Goal: Task Accomplishment & Management: Manage account settings

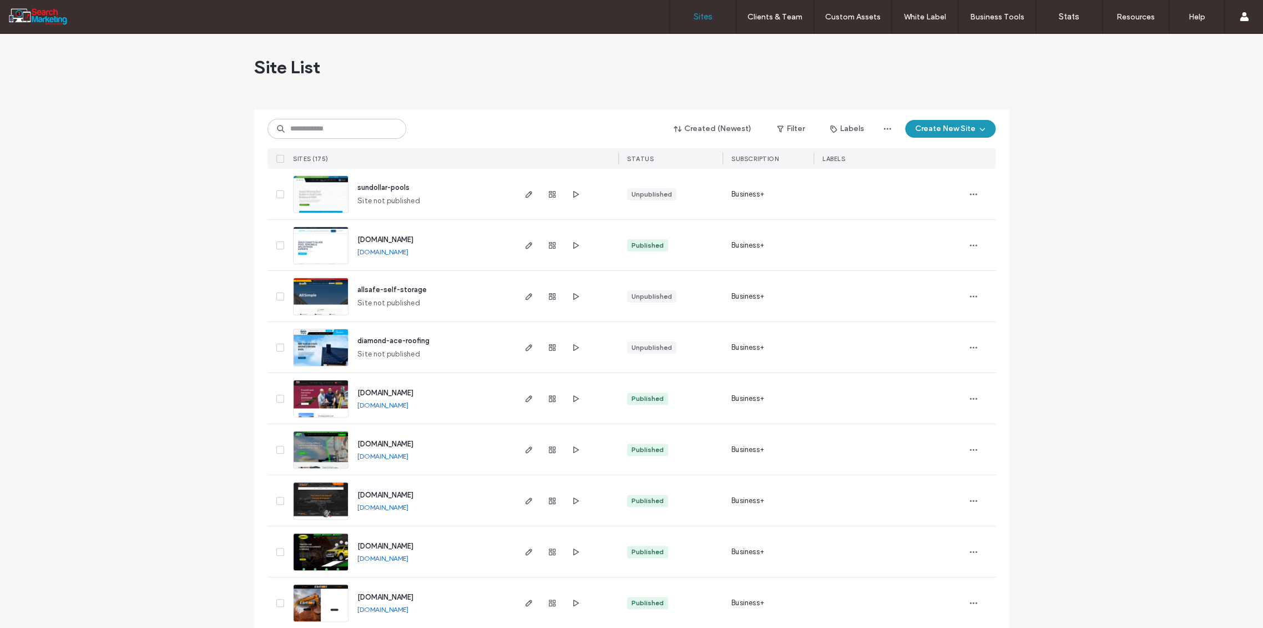
click at [298, 123] on input at bounding box center [337, 129] width 139 height 20
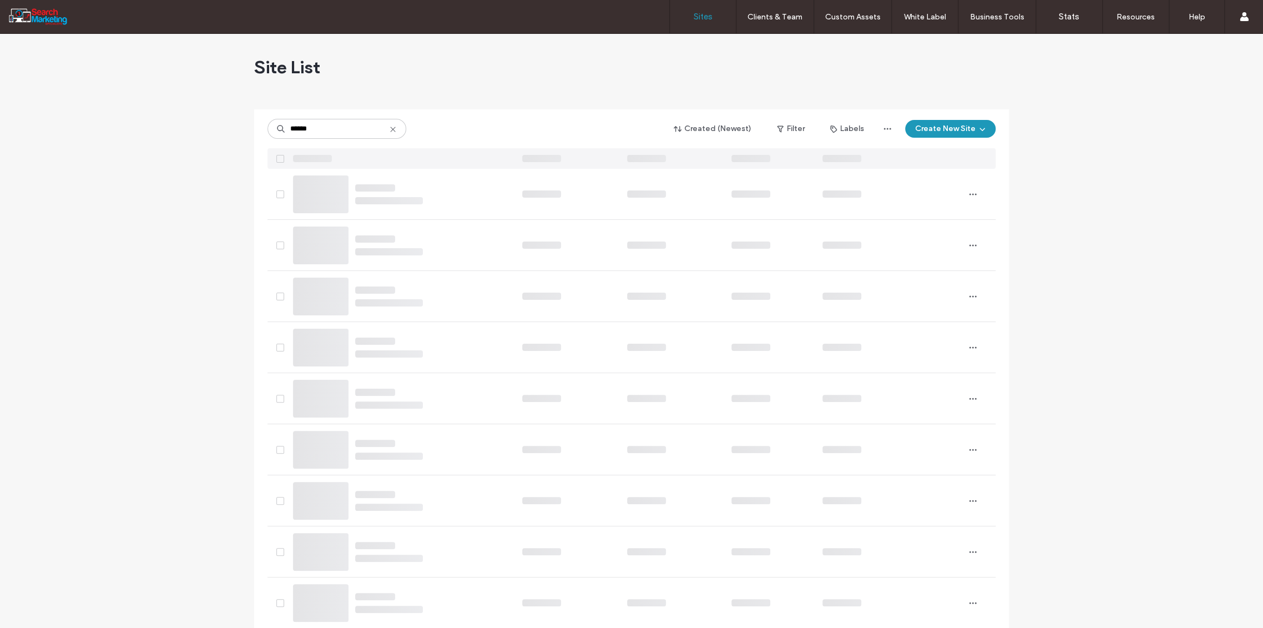
type input "******"
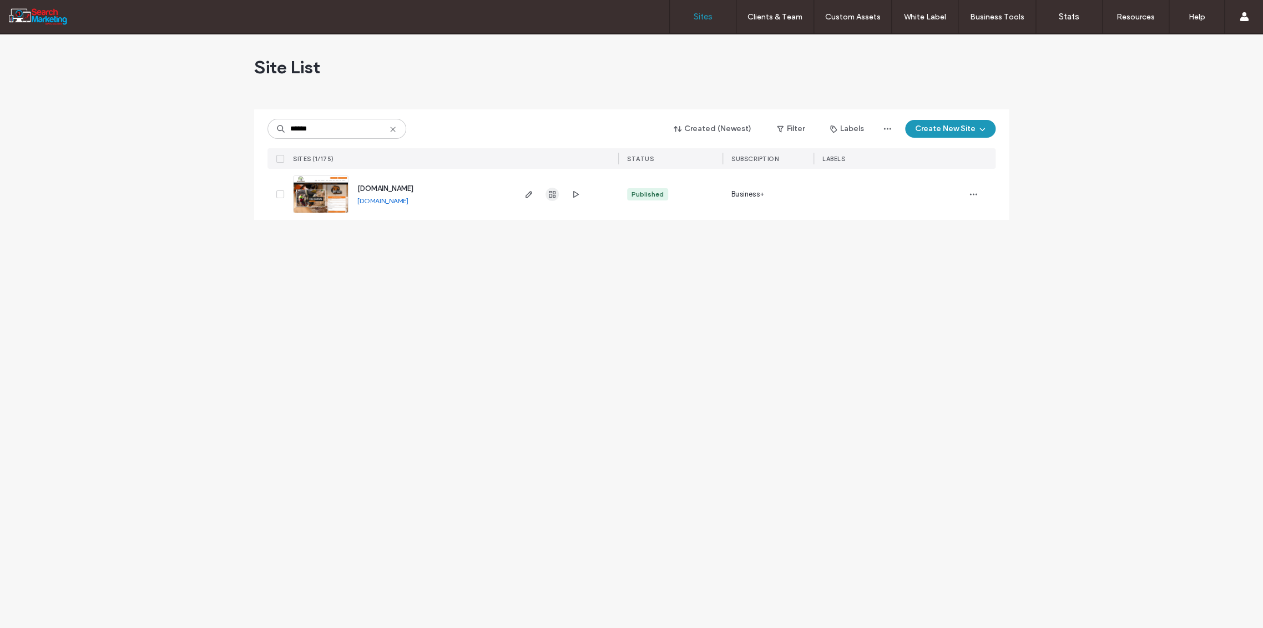
click at [551, 194] on icon "button" at bounding box center [552, 194] width 9 height 9
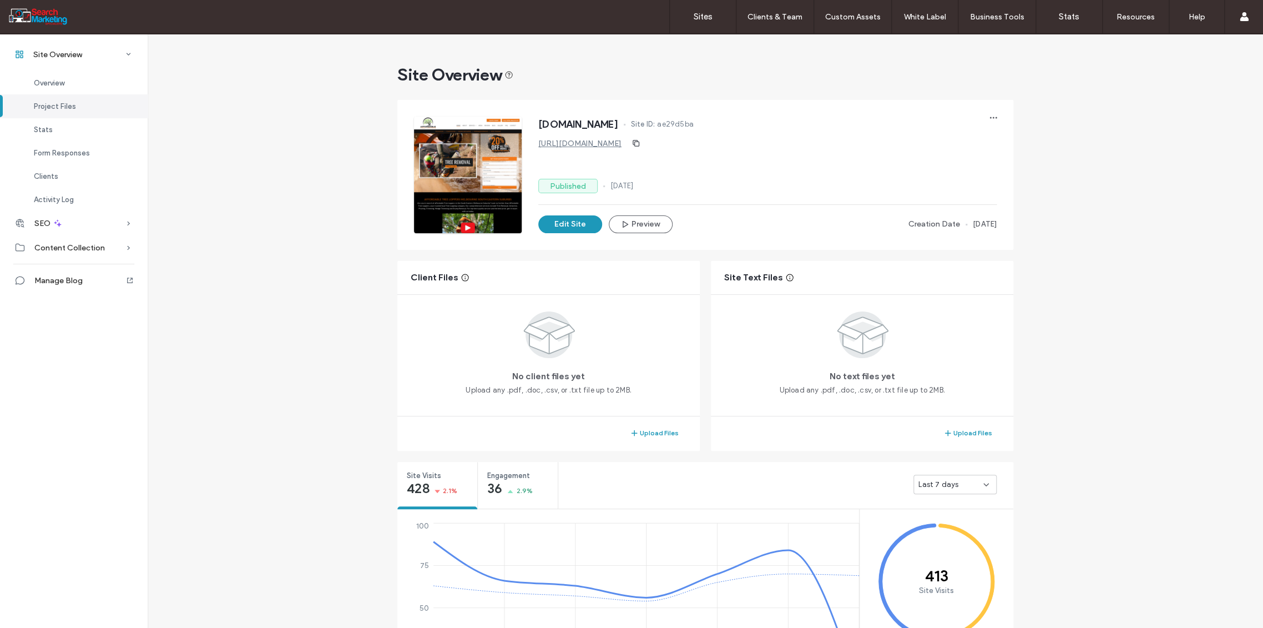
scroll to position [370, 0]
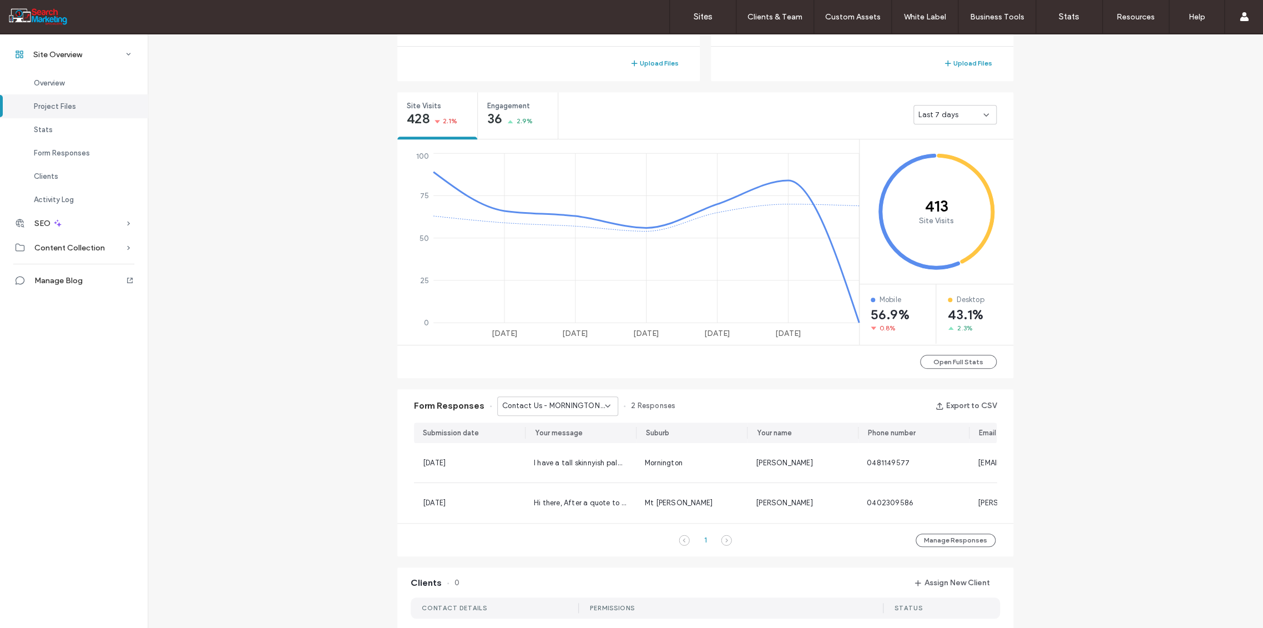
click at [603, 405] on icon at bounding box center [607, 405] width 9 height 9
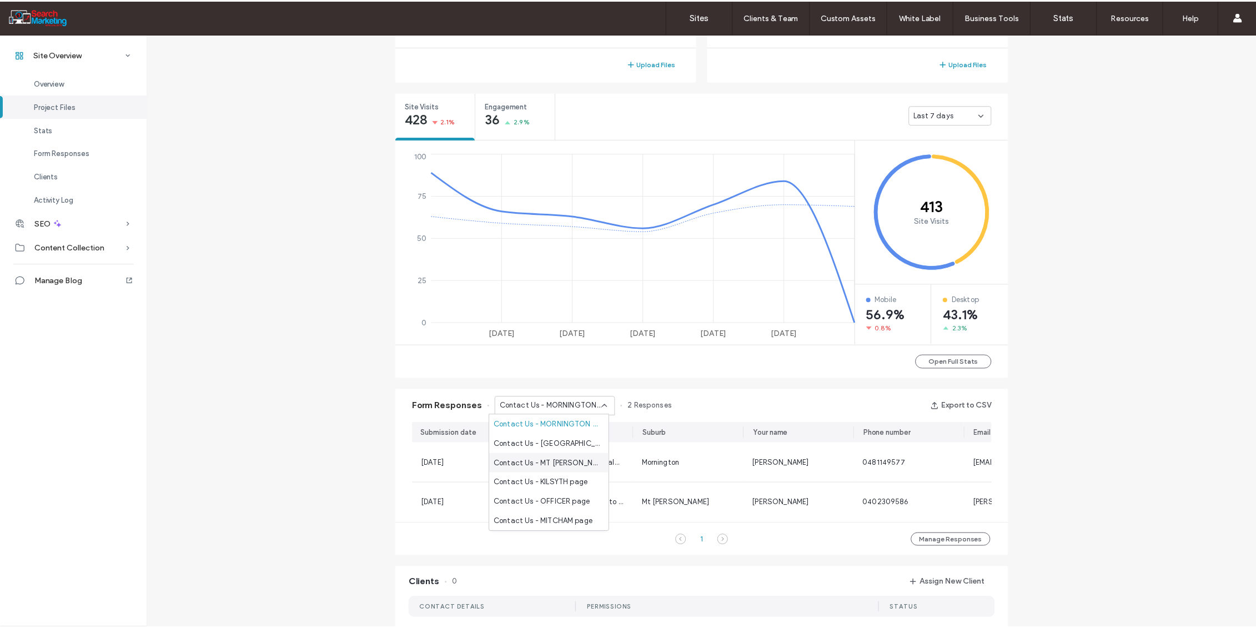
scroll to position [62, 0]
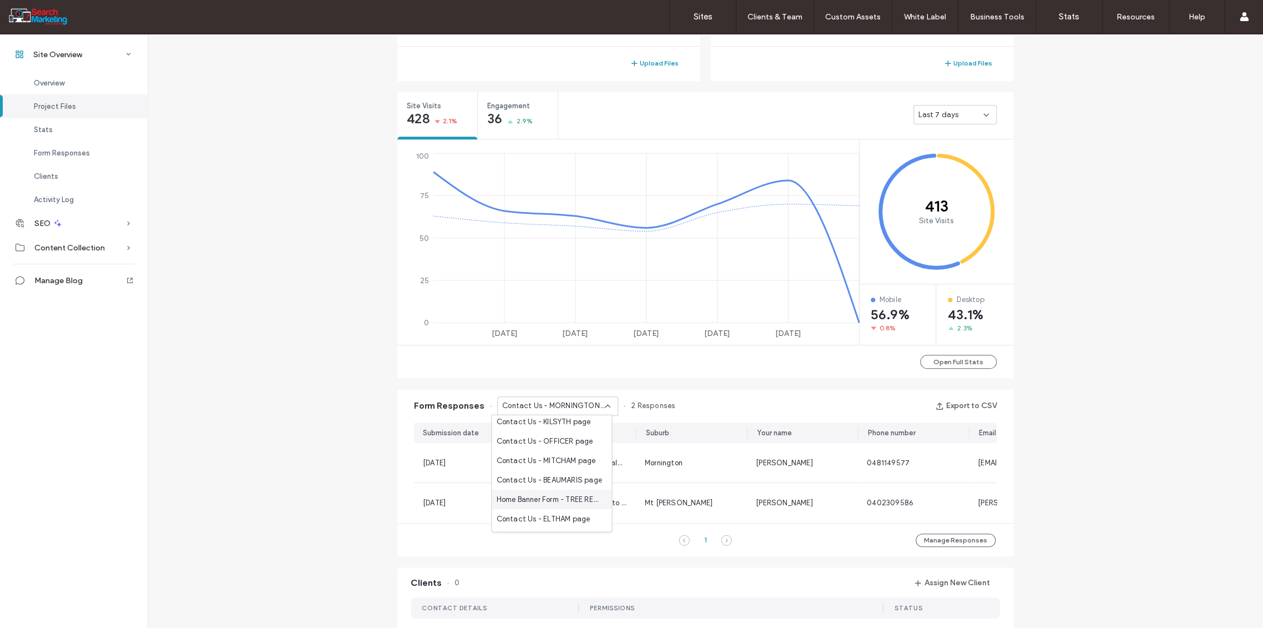
click at [567, 500] on span "Home Banner Form - TREE REMOVAL page" at bounding box center [549, 498] width 107 height 11
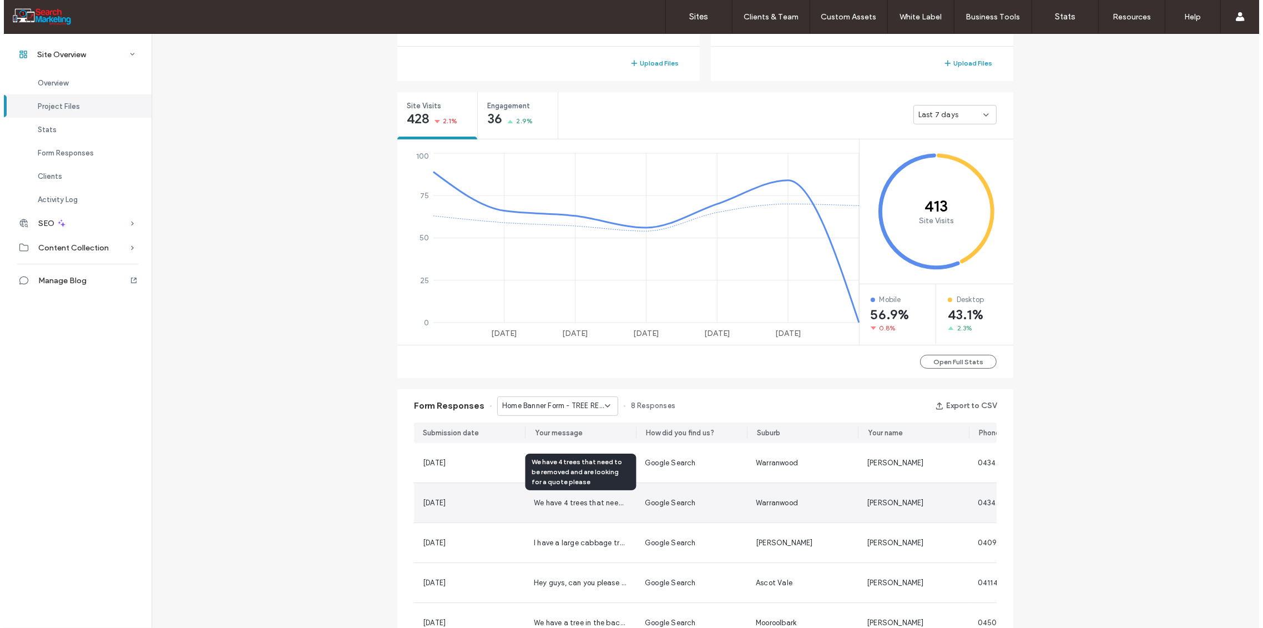
scroll to position [221, 0]
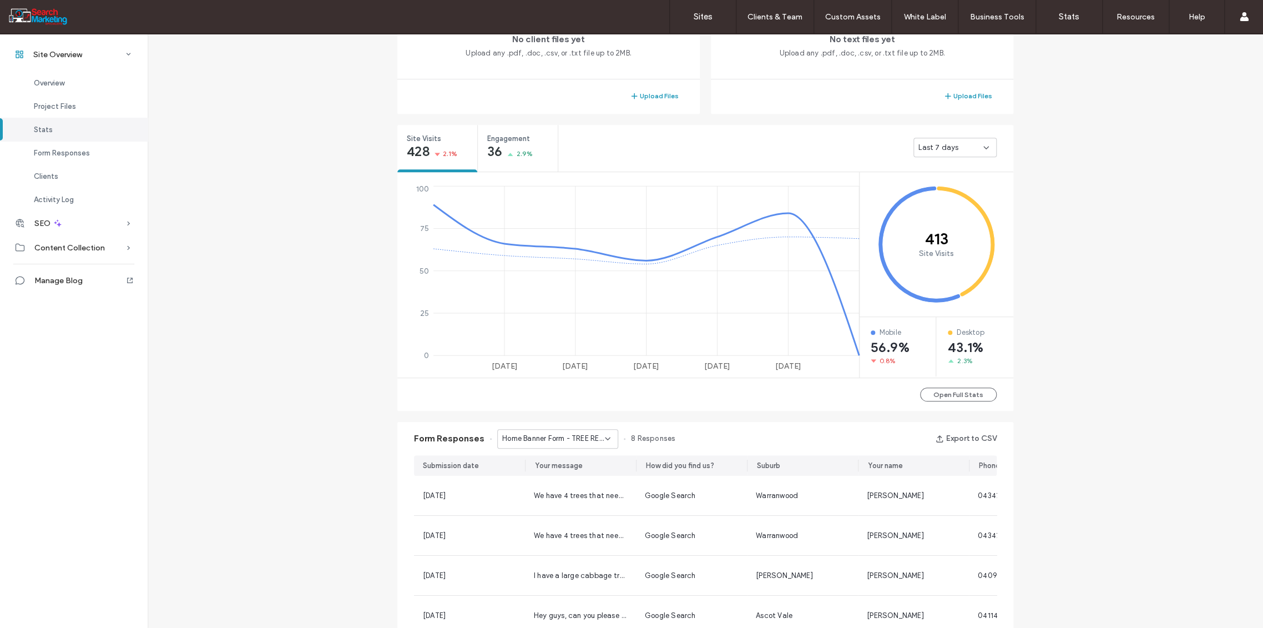
scroll to position [345, 0]
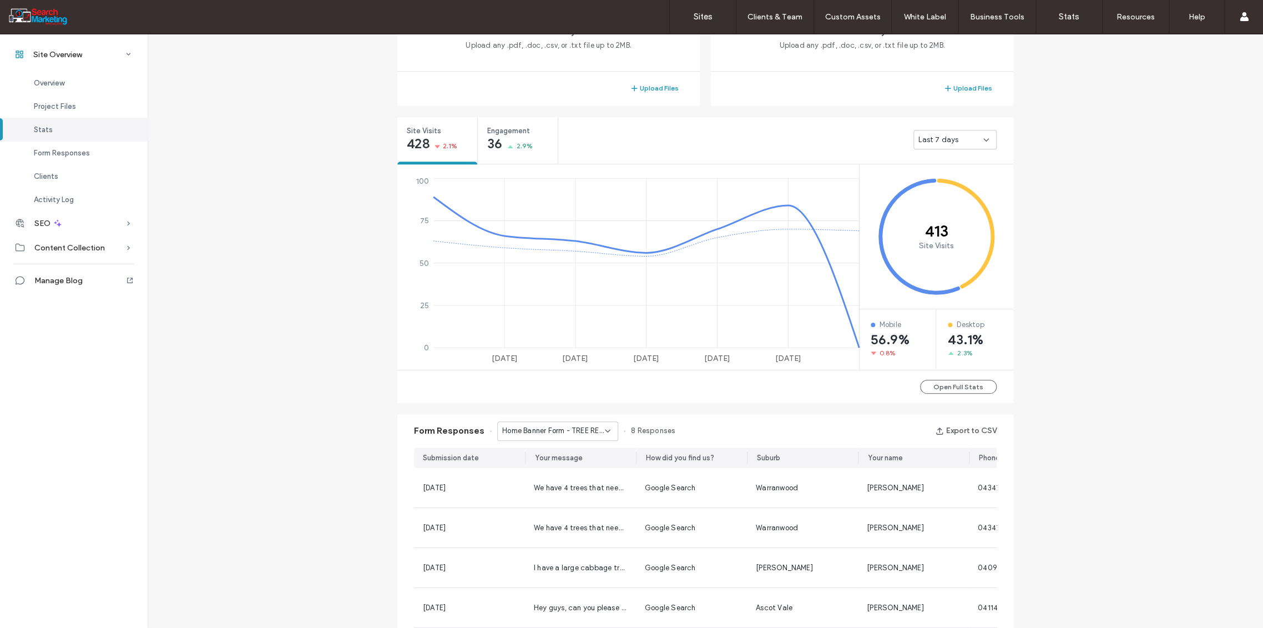
click at [604, 429] on icon at bounding box center [607, 430] width 9 height 9
click at [568, 501] on span "Home Banner Form - CONTACT page" at bounding box center [549, 501] width 107 height 11
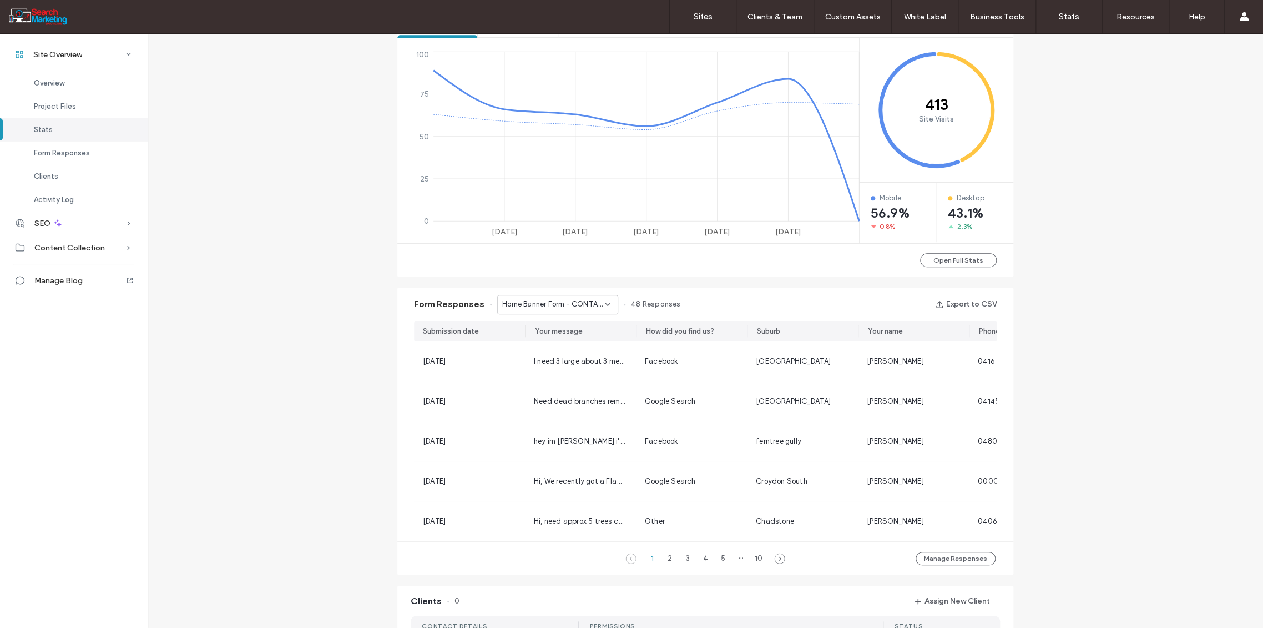
scroll to position [530, 0]
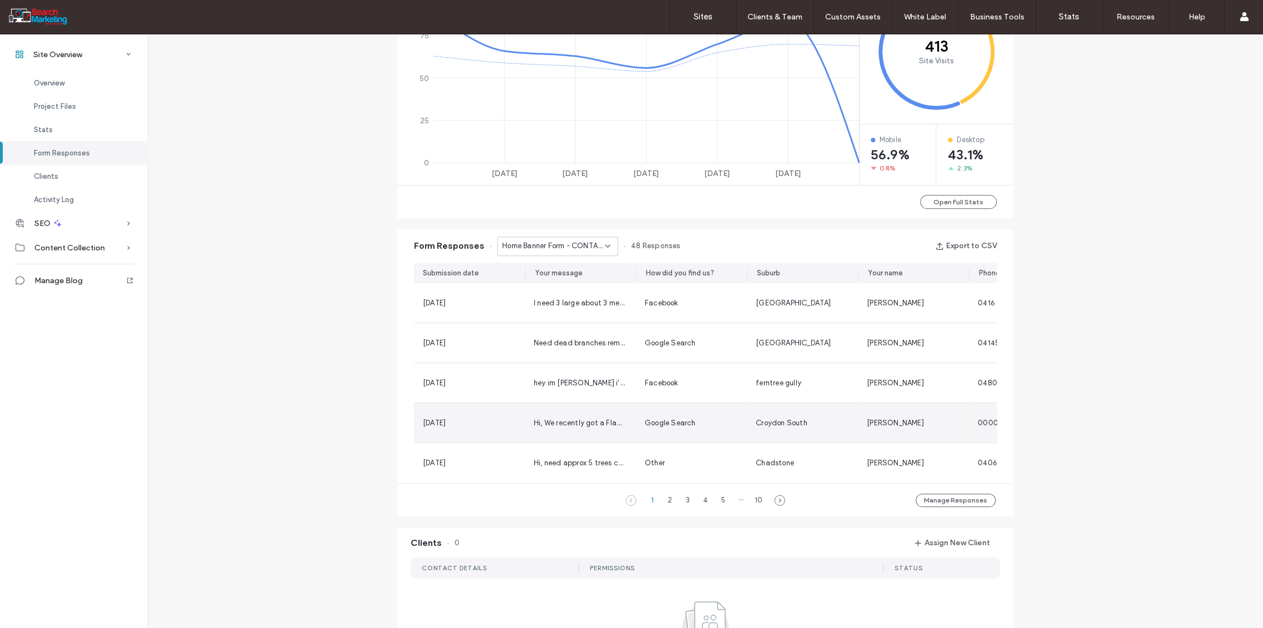
scroll to position [345, 0]
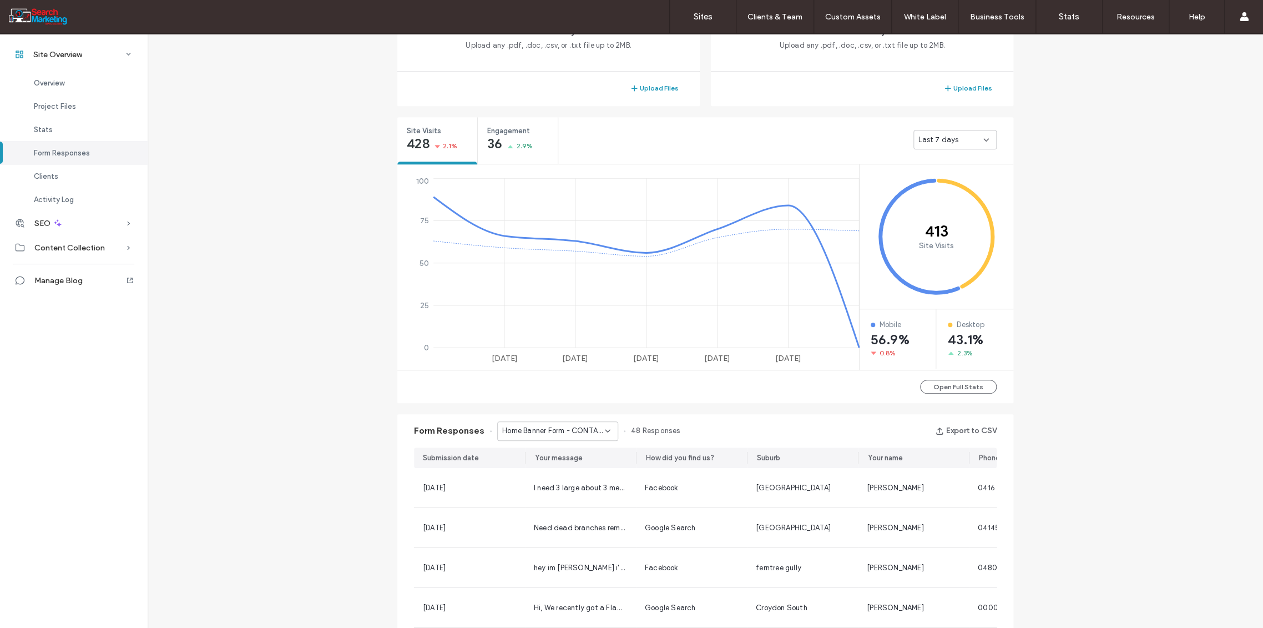
click at [610, 431] on div "Home Banner Form - CONTACT page" at bounding box center [557, 430] width 121 height 19
click at [565, 454] on span "Home Banner Form - HOME page" at bounding box center [549, 451] width 107 height 11
click at [604, 432] on icon at bounding box center [607, 430] width 9 height 9
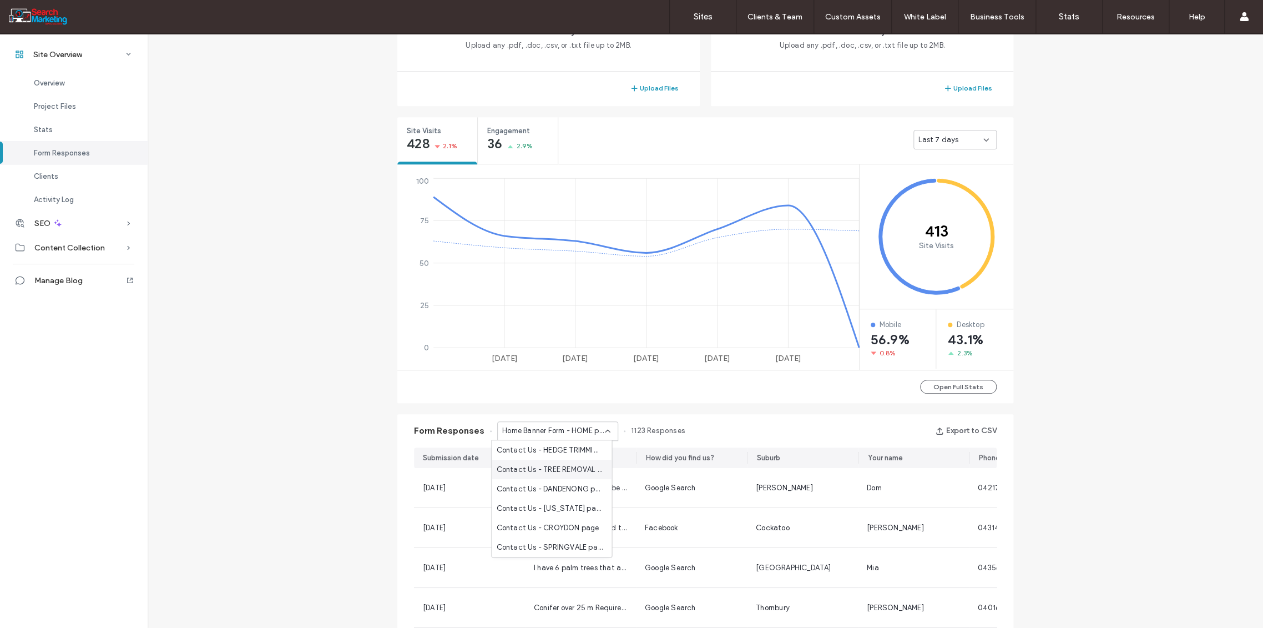
click at [564, 470] on span "Contact Us - TREE REMOVAL page" at bounding box center [549, 469] width 107 height 11
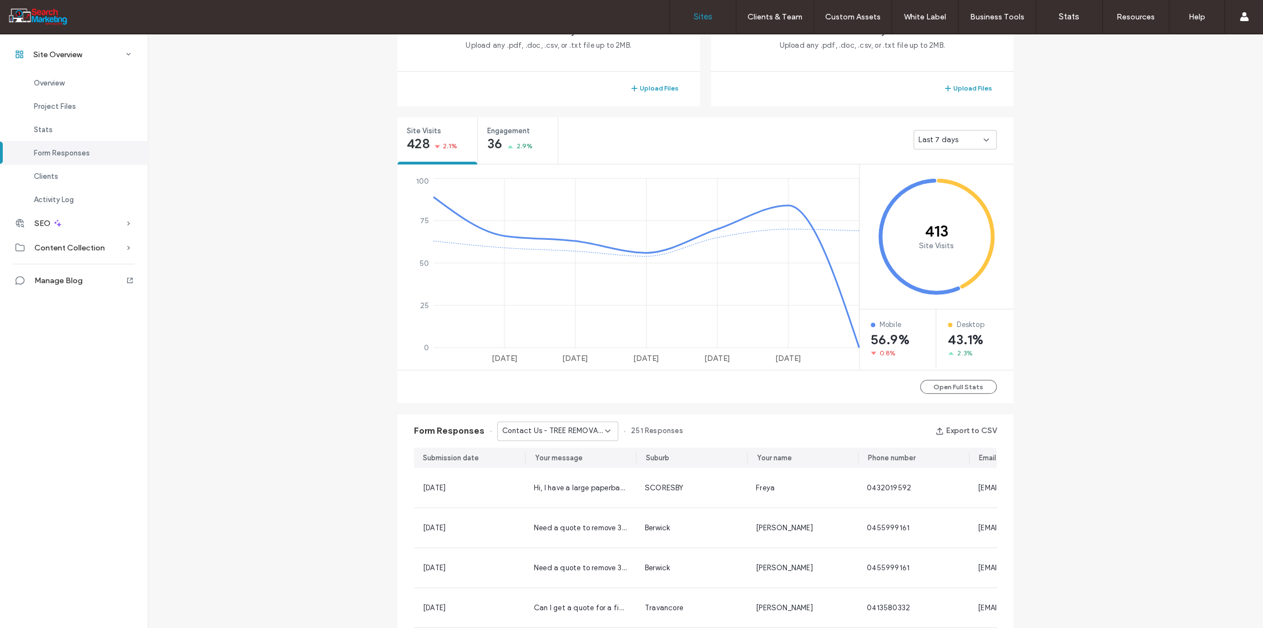
click at [711, 14] on label "Sites" at bounding box center [703, 17] width 19 height 10
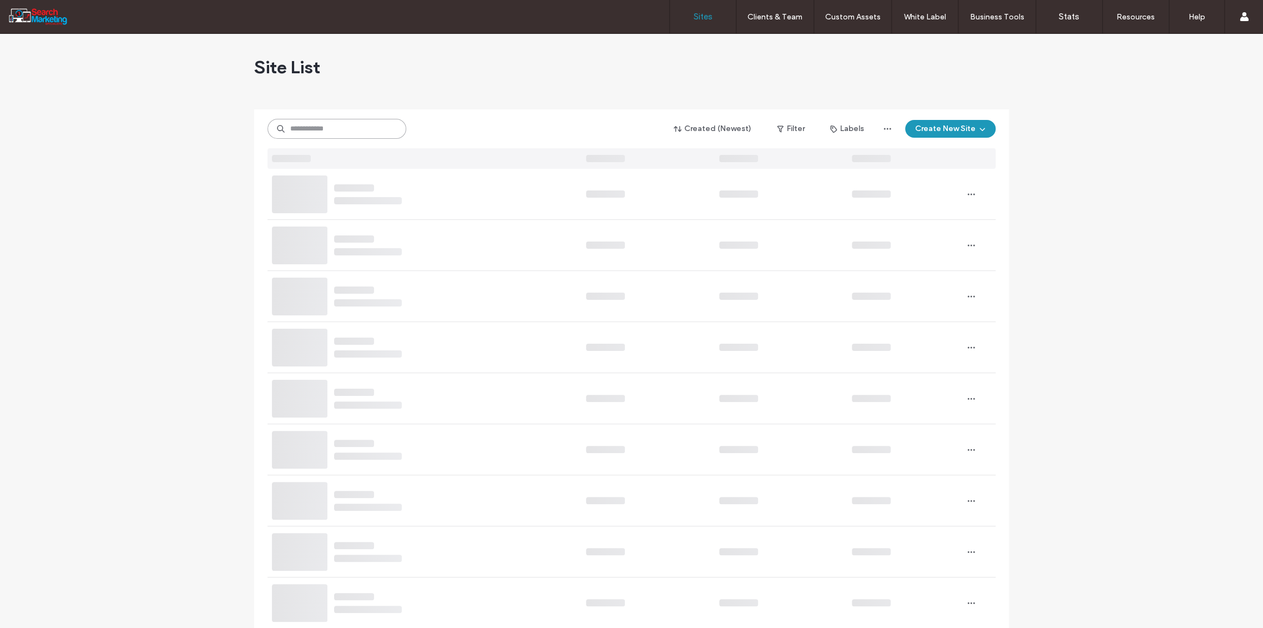
click at [323, 129] on input at bounding box center [337, 129] width 139 height 20
type input "****"
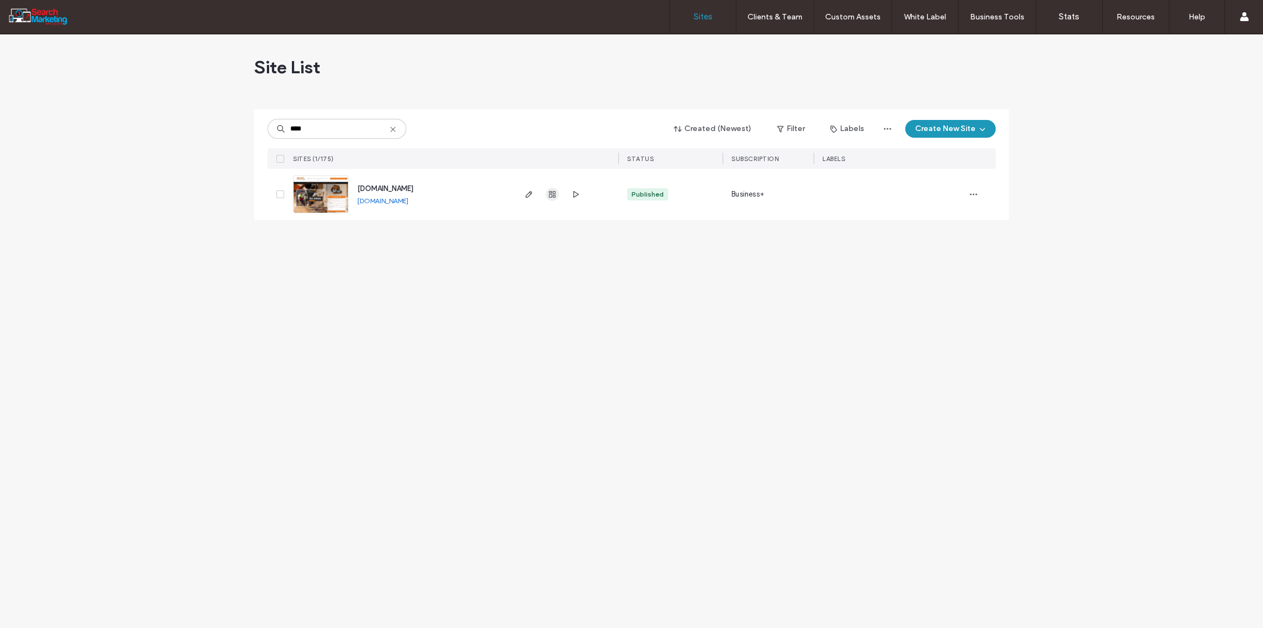
click at [551, 196] on use "button" at bounding box center [552, 194] width 7 height 7
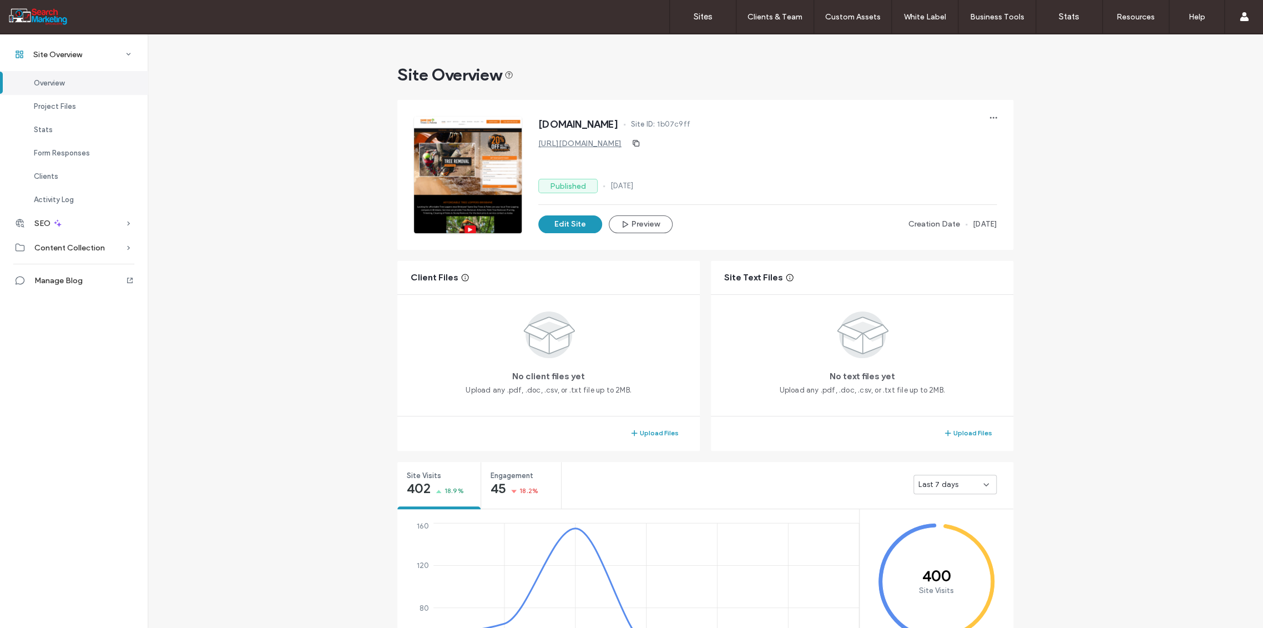
scroll to position [370, 0]
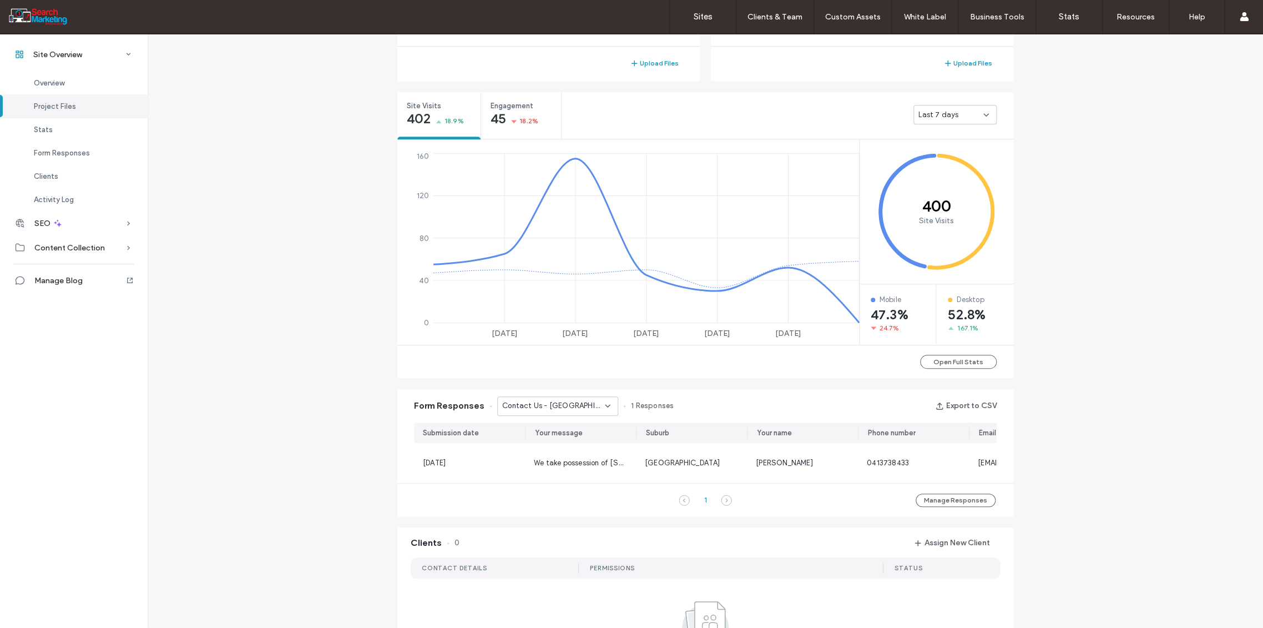
click at [606, 405] on use at bounding box center [608, 406] width 4 height 2
click at [566, 428] on span "Contact Us - PALMS page" at bounding box center [540, 430] width 89 height 11
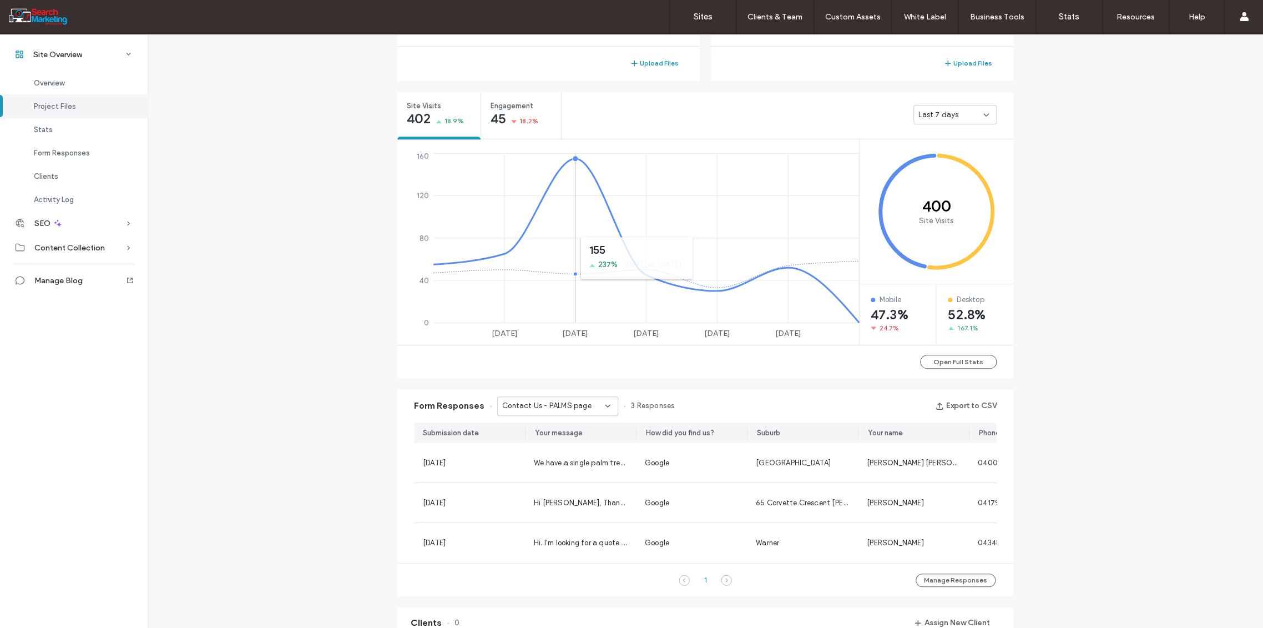
scroll to position [221, 0]
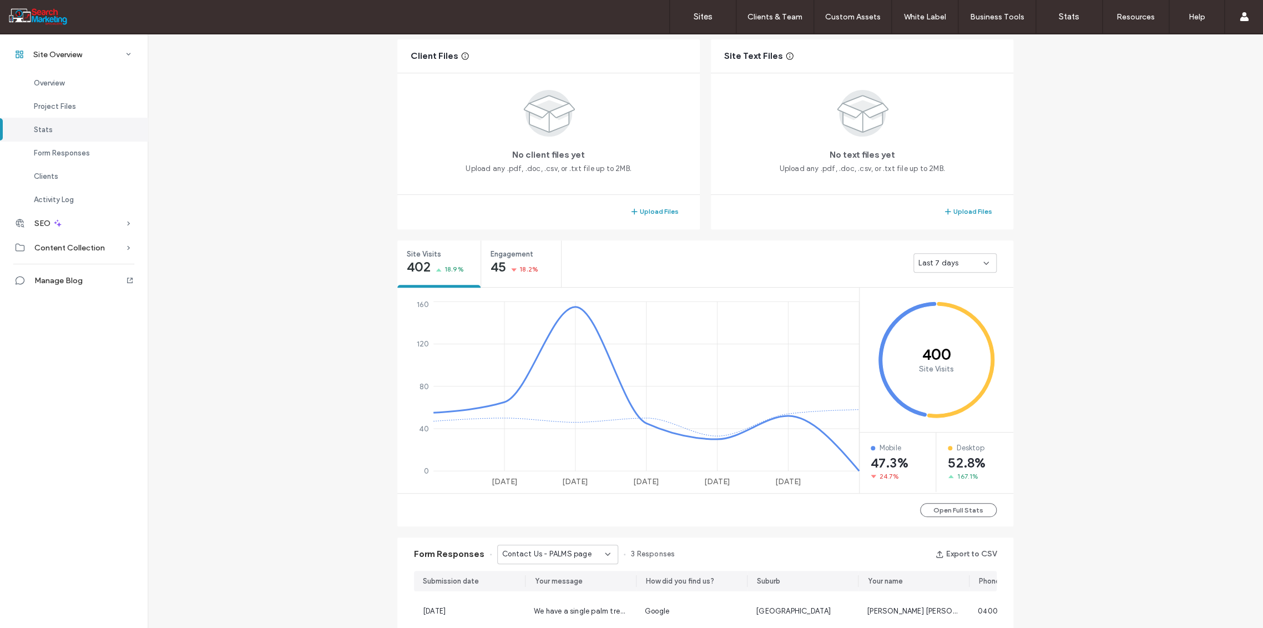
scroll to position [345, 0]
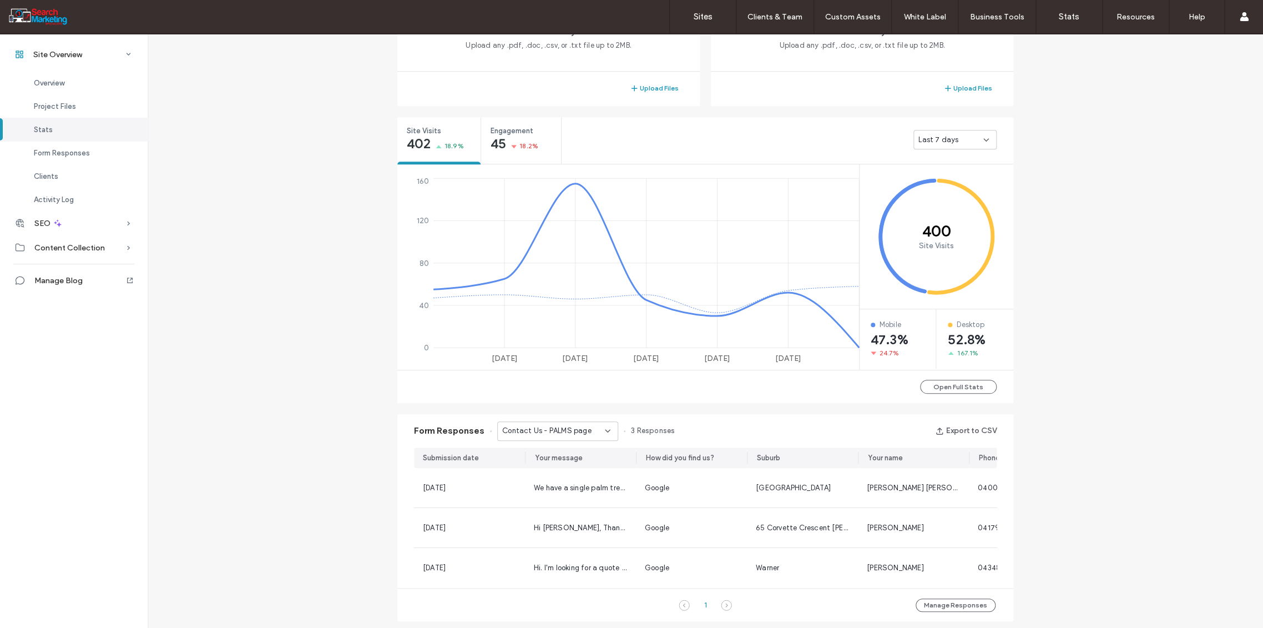
click at [606, 430] on use at bounding box center [608, 431] width 4 height 2
click at [559, 483] on span "Contact Us - TREE REMOVAL page" at bounding box center [549, 487] width 107 height 11
click at [603, 432] on icon at bounding box center [607, 430] width 9 height 9
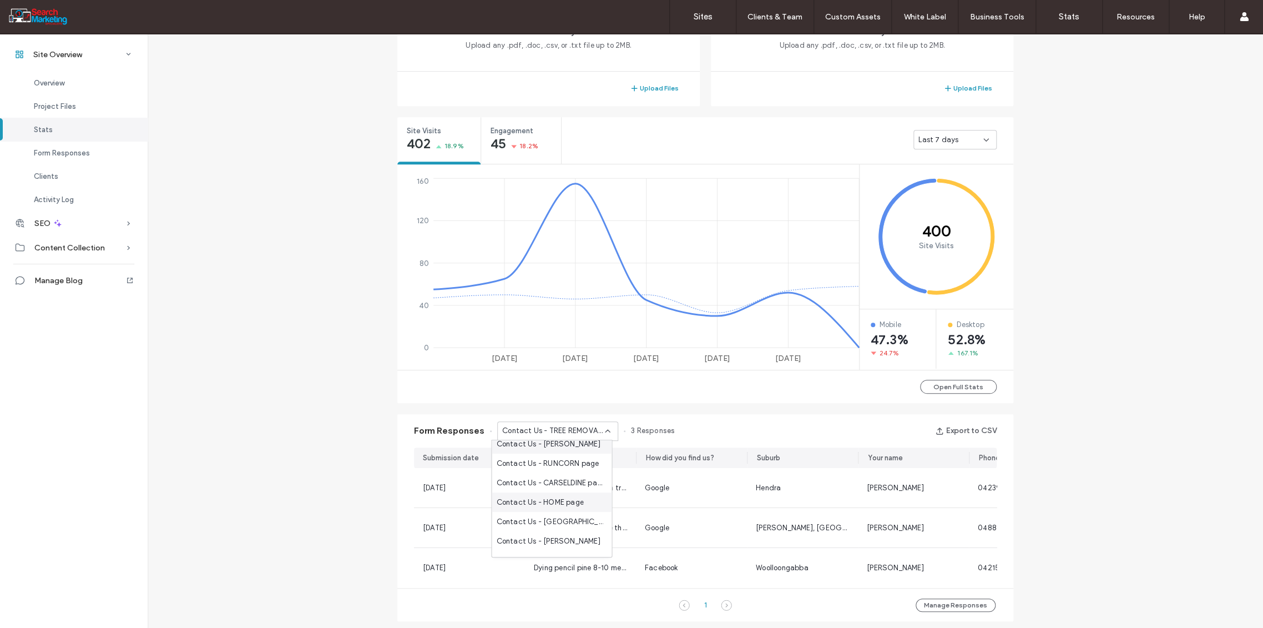
click at [572, 506] on span "Contact Us - HOME page" at bounding box center [539, 502] width 87 height 11
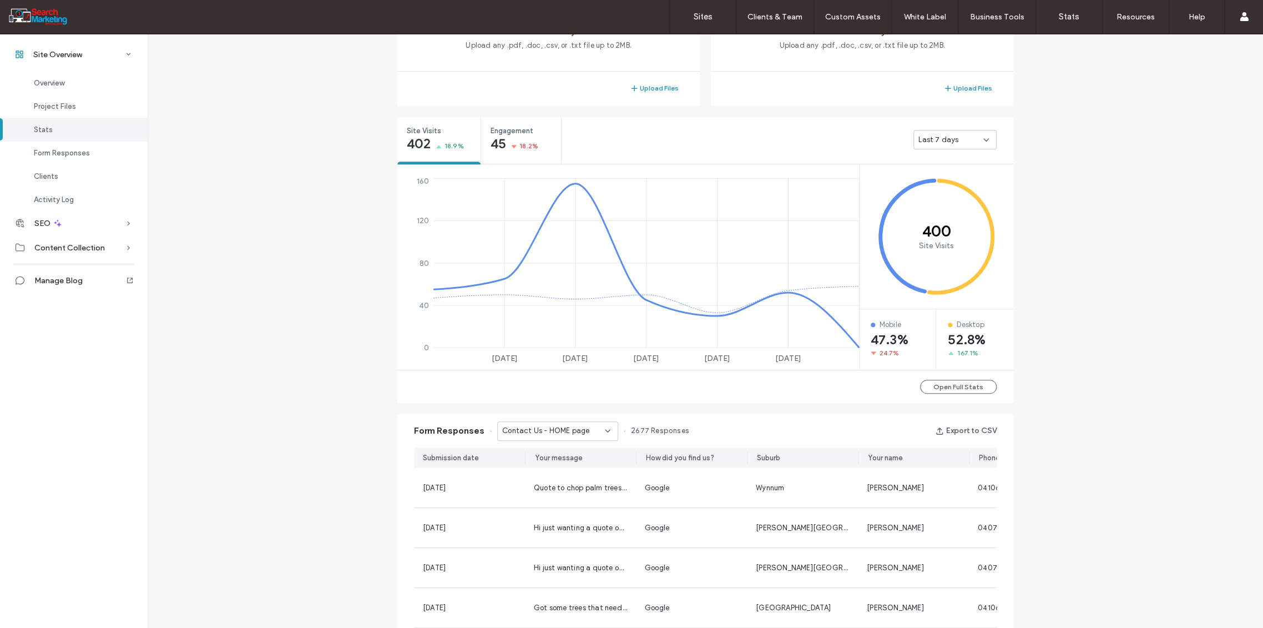
click at [594, 427] on div "Contact Us - HOME page" at bounding box center [553, 430] width 103 height 11
click at [570, 496] on div "Contact Us - ABOUT page" at bounding box center [552, 489] width 120 height 19
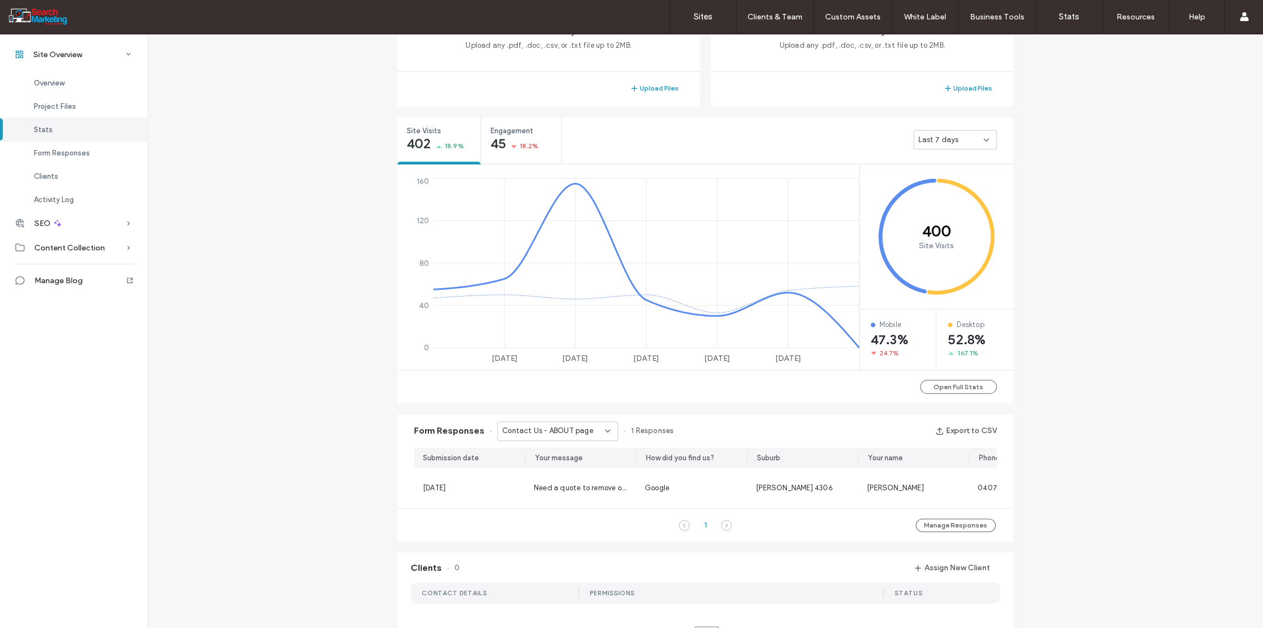
click at [606, 434] on icon at bounding box center [607, 430] width 9 height 9
click at [571, 445] on span "Contact Us - PALMS page" at bounding box center [540, 450] width 89 height 11
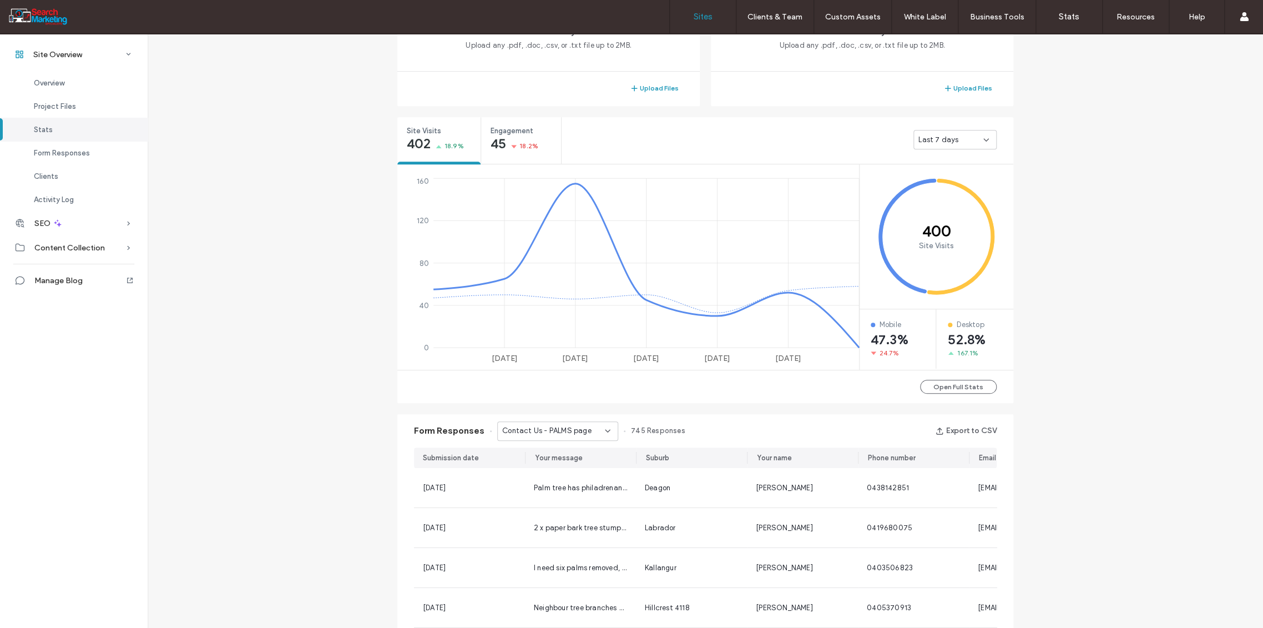
click at [706, 11] on link "Sites" at bounding box center [703, 16] width 66 height 33
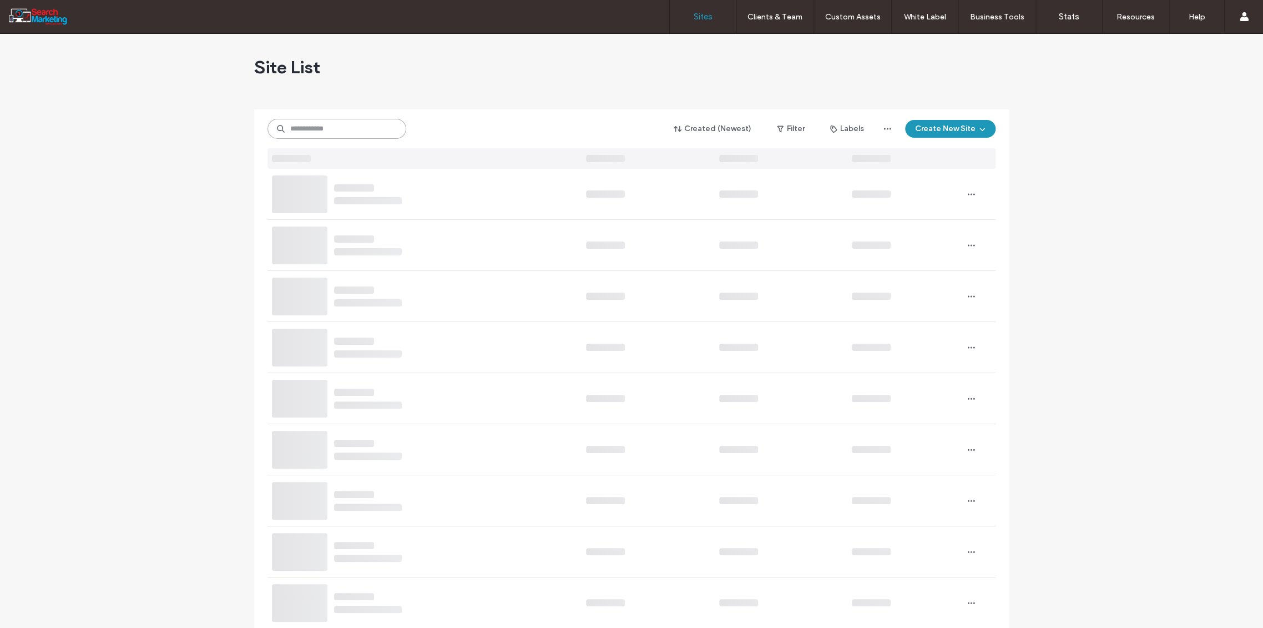
click at [300, 130] on input at bounding box center [337, 129] width 139 height 20
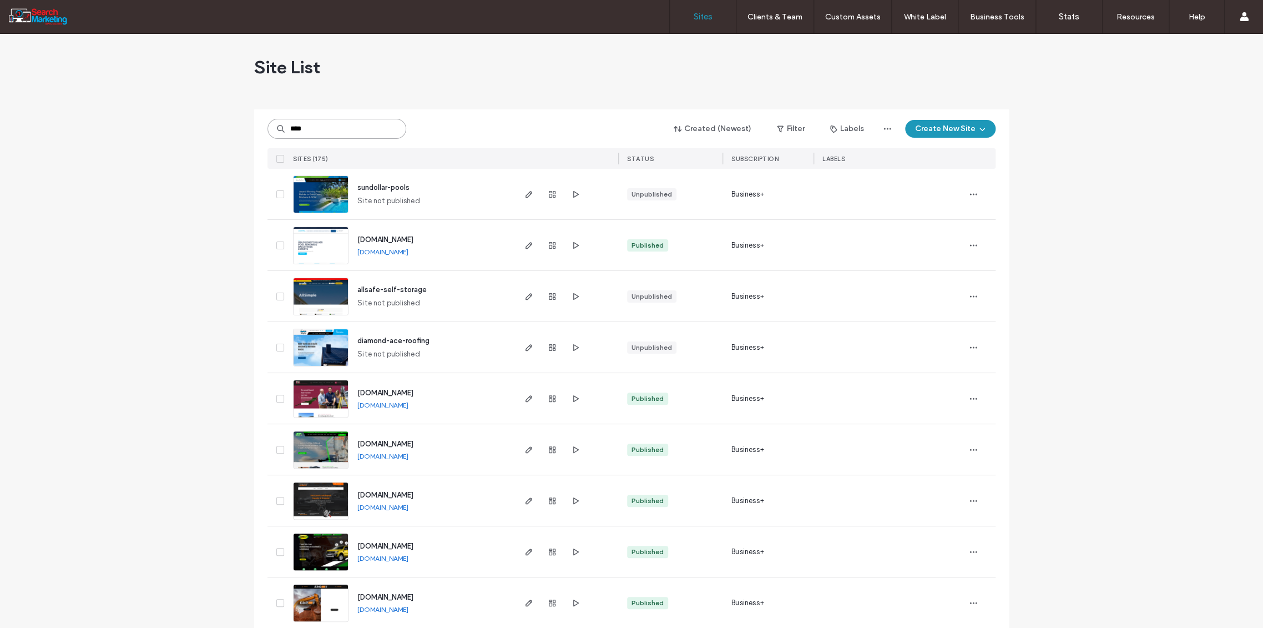
type input "****"
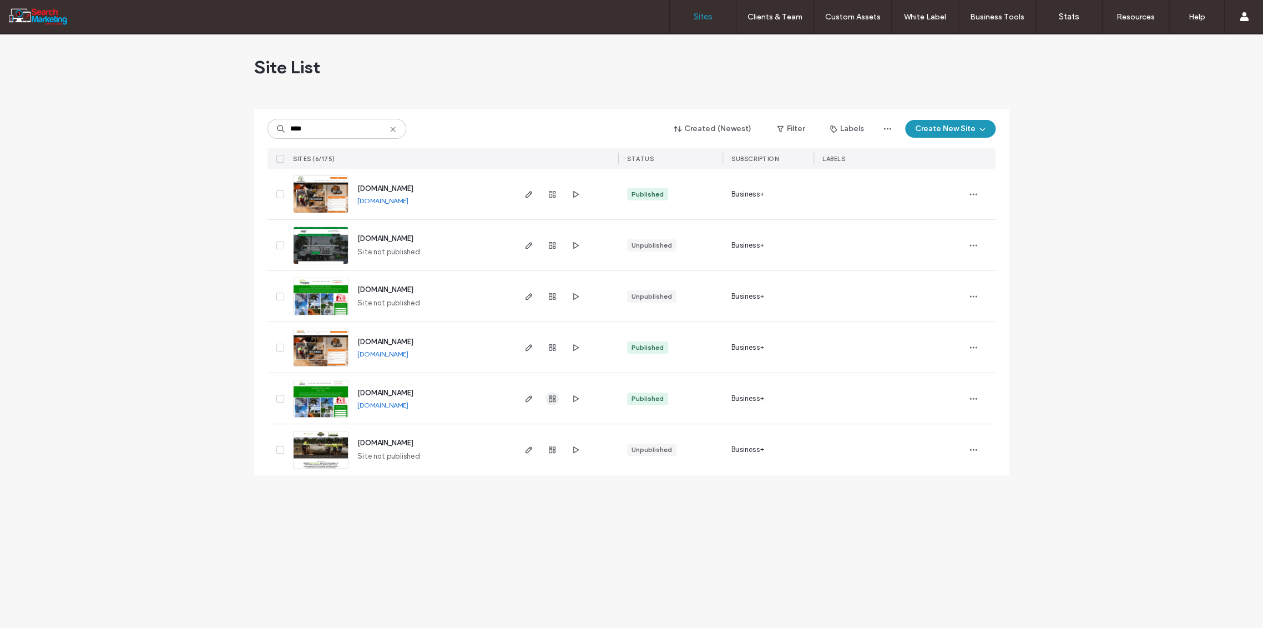
click at [551, 399] on icon "button" at bounding box center [552, 398] width 9 height 9
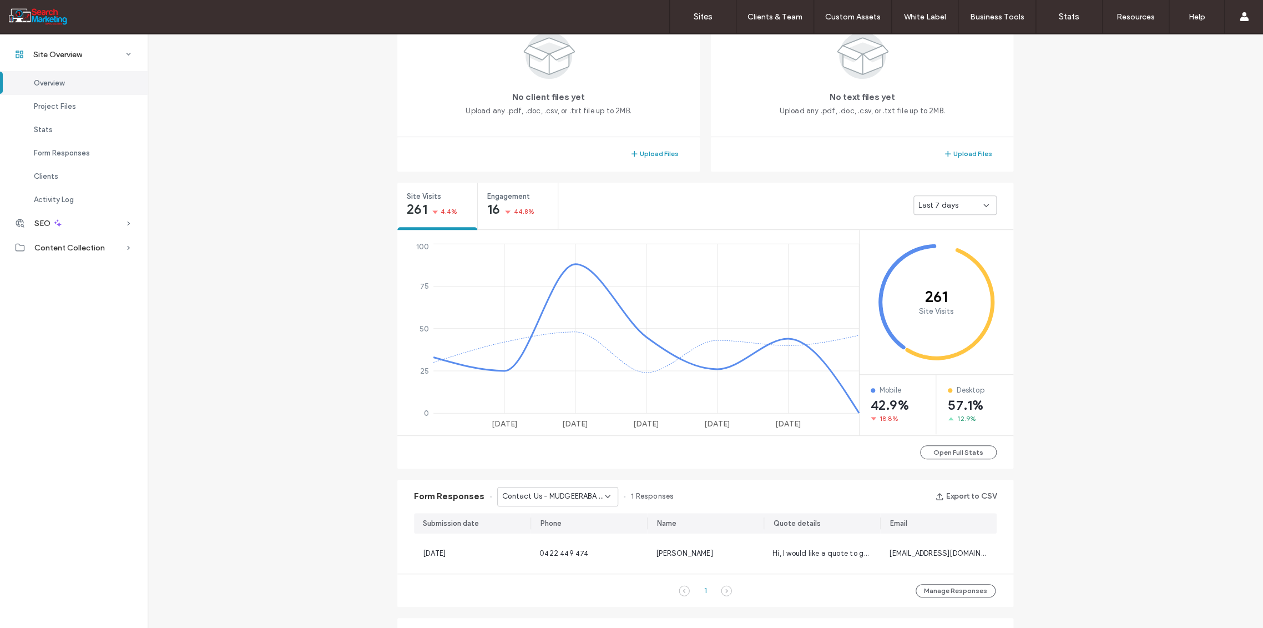
scroll to position [308, 0]
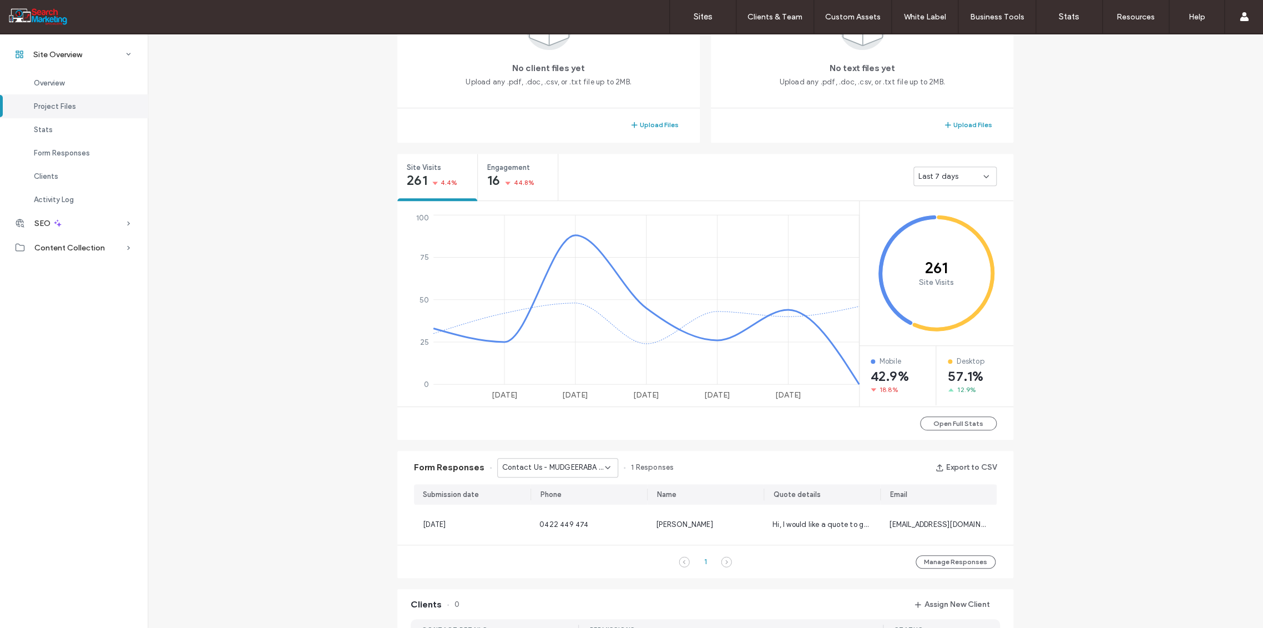
click at [606, 467] on use at bounding box center [608, 467] width 4 height 2
click at [579, 507] on span "Contact Us - TREE REMOVAL page" at bounding box center [549, 505] width 107 height 11
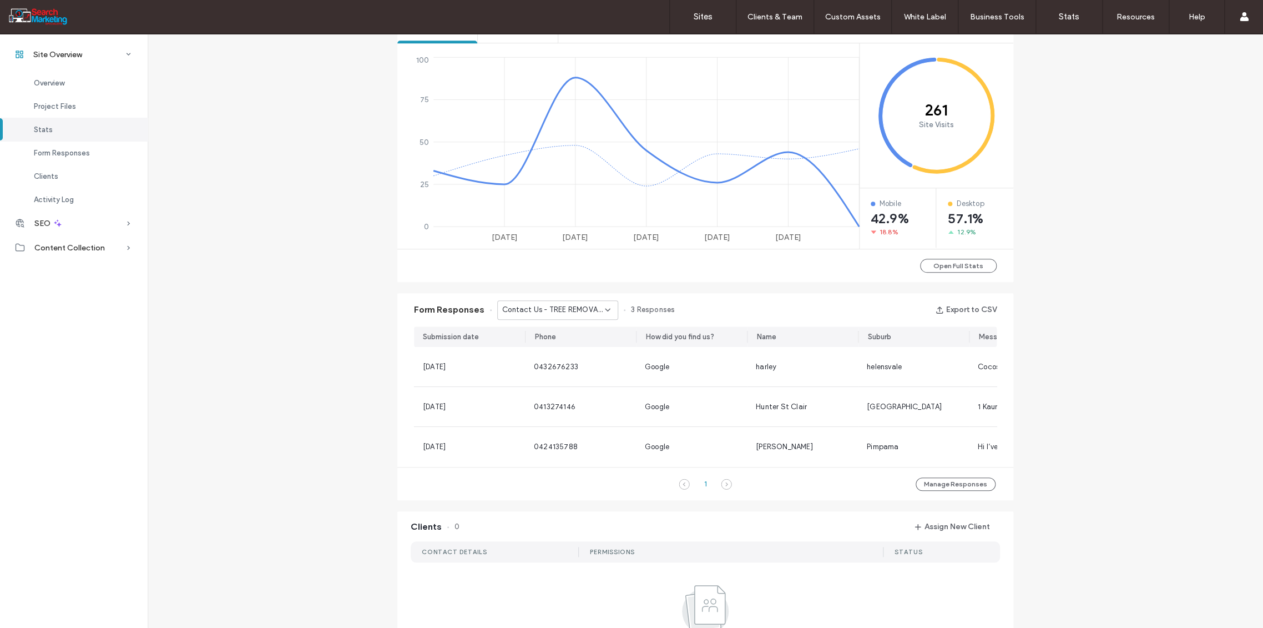
scroll to position [468, 0]
click at [604, 306] on icon at bounding box center [607, 307] width 9 height 9
click at [577, 389] on span "Contact Us - Header/Footer" at bounding box center [544, 384] width 97 height 11
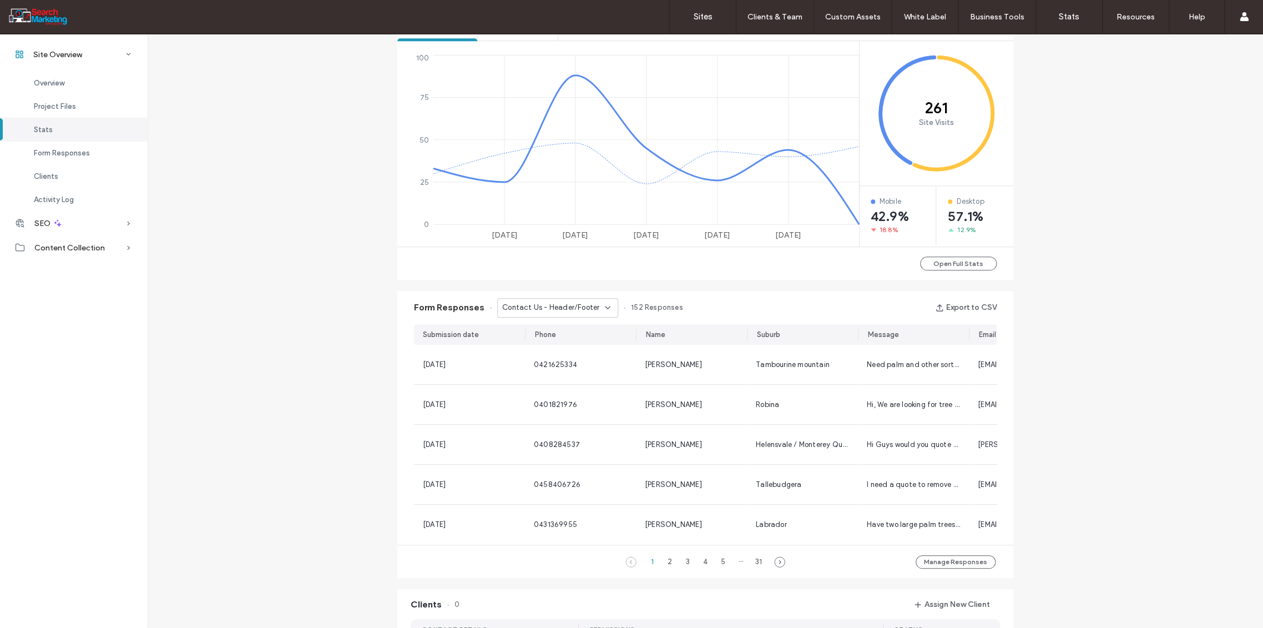
click at [603, 304] on icon at bounding box center [607, 307] width 9 height 9
click at [561, 362] on span "Contact Us - PALM TREE REMOVAL - TRIMMING page" at bounding box center [549, 361] width 107 height 11
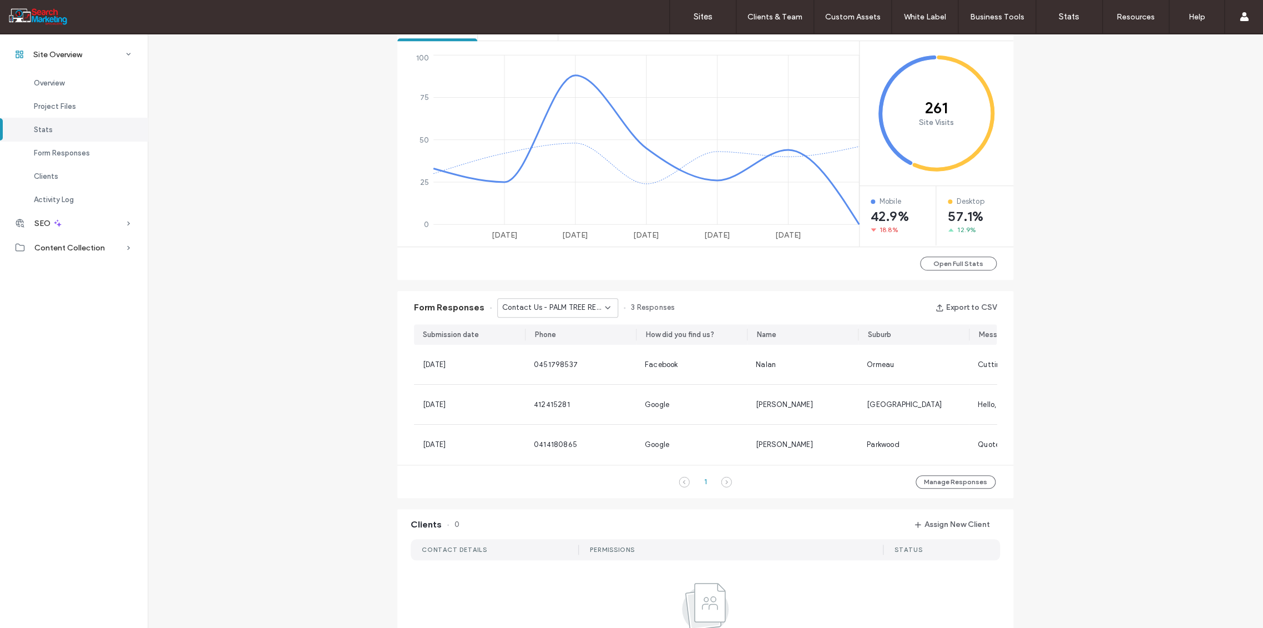
click at [604, 308] on icon at bounding box center [607, 307] width 9 height 9
click at [560, 396] on span "Contact Us - Header/Footer" at bounding box center [544, 394] width 97 height 11
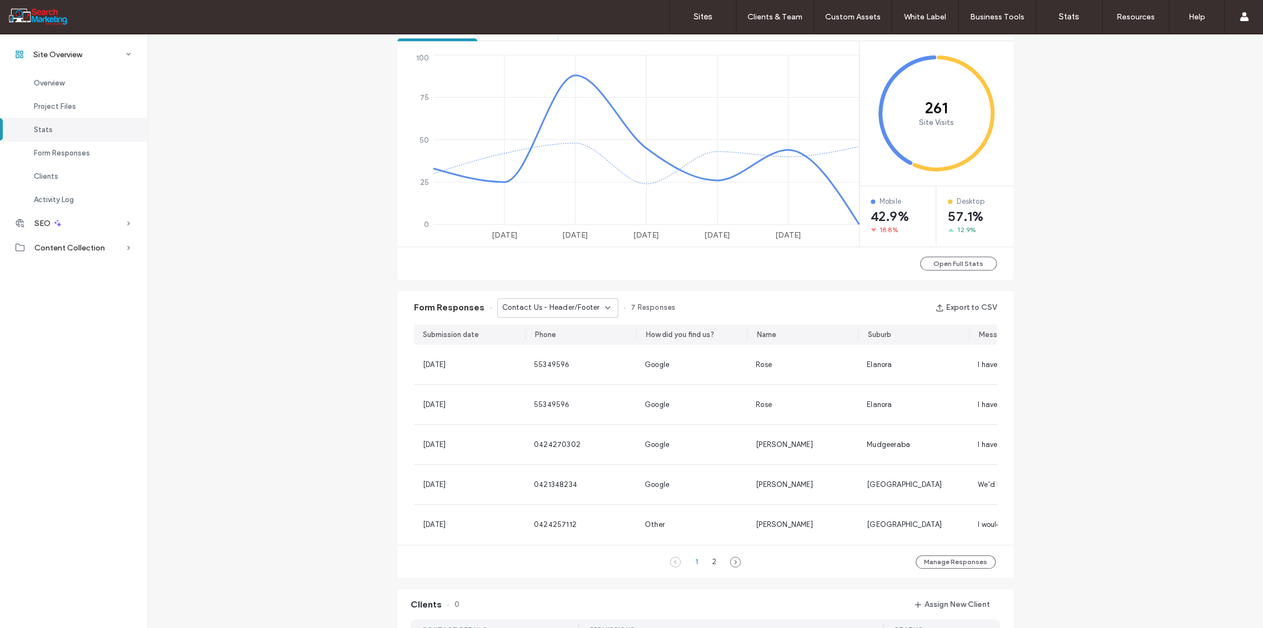
click at [603, 307] on icon at bounding box center [607, 307] width 9 height 9
click at [566, 374] on span "Contact Us - HOME page" at bounding box center [539, 371] width 87 height 11
click at [702, 16] on label "Sites" at bounding box center [703, 17] width 19 height 10
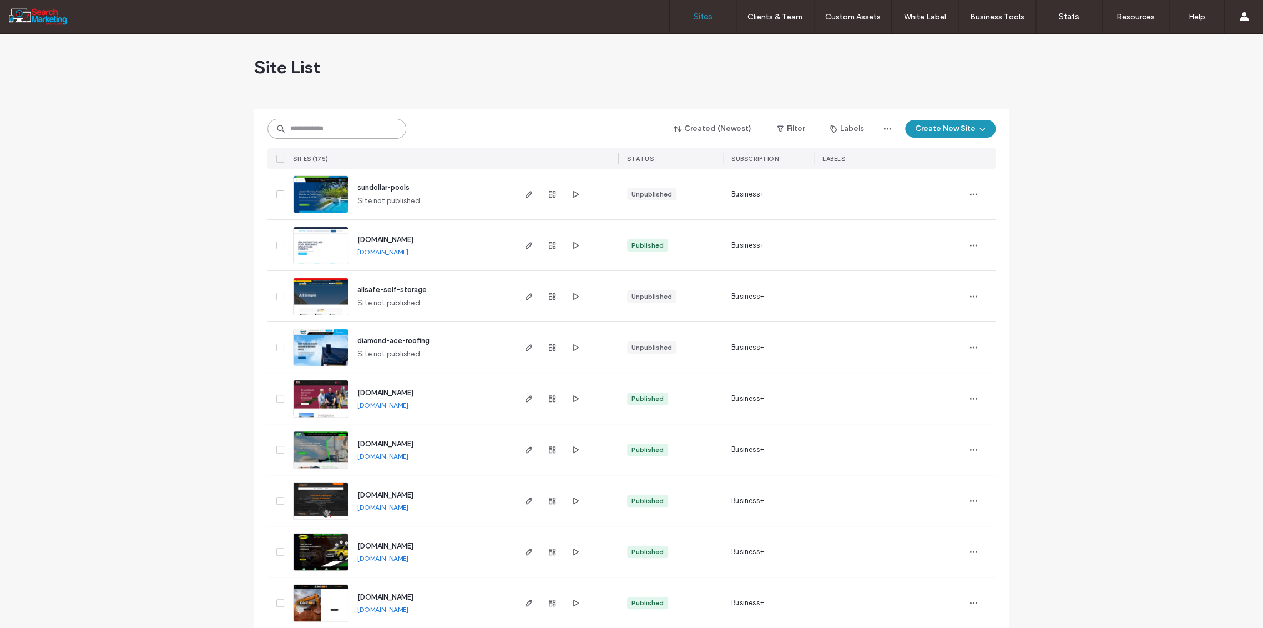
click at [311, 128] on input at bounding box center [337, 129] width 139 height 20
type input "*******"
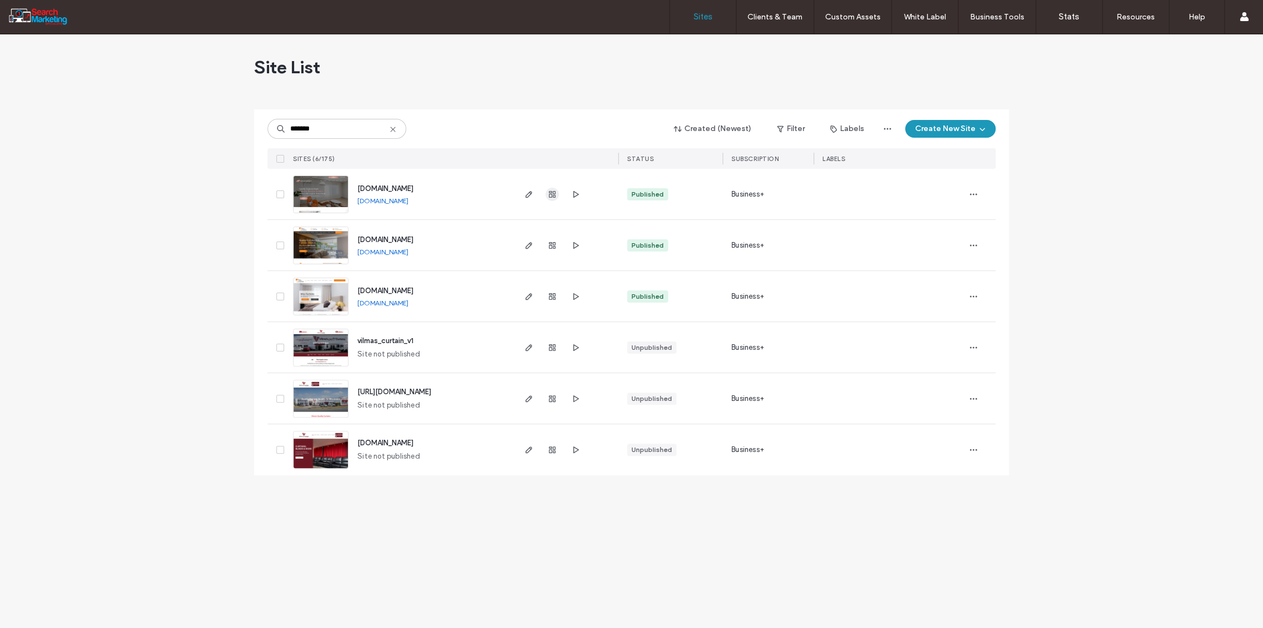
click at [554, 192] on icon "button" at bounding box center [552, 194] width 9 height 9
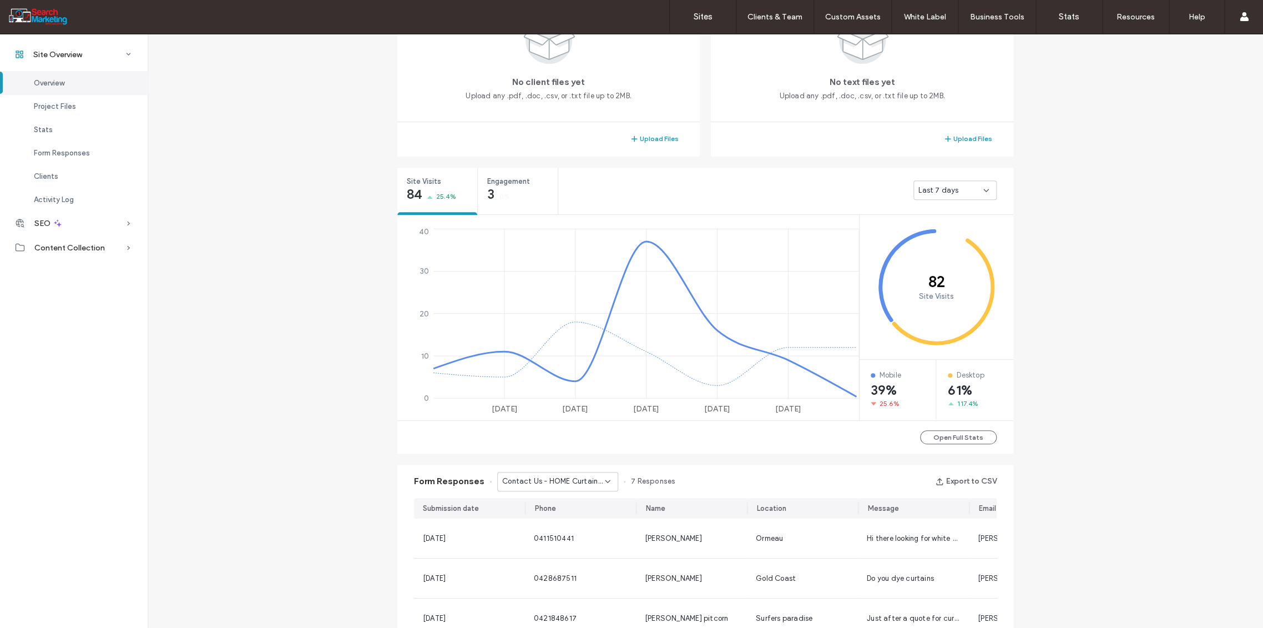
scroll to position [370, 0]
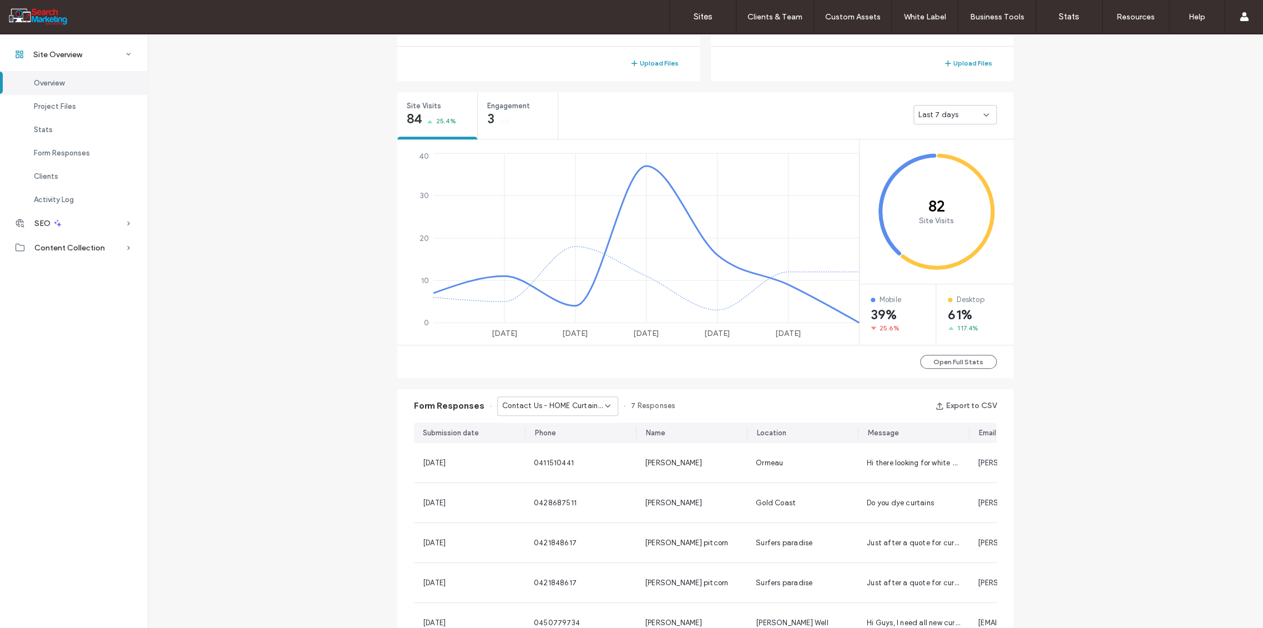
click at [603, 406] on icon at bounding box center [607, 405] width 9 height 9
click at [591, 442] on span "Contact us - CONTACT page" at bounding box center [547, 443] width 102 height 11
click at [603, 408] on icon at bounding box center [607, 405] width 9 height 9
click at [590, 459] on div "Contact Us - Blank popup" at bounding box center [552, 463] width 120 height 19
click at [603, 407] on icon at bounding box center [607, 405] width 9 height 9
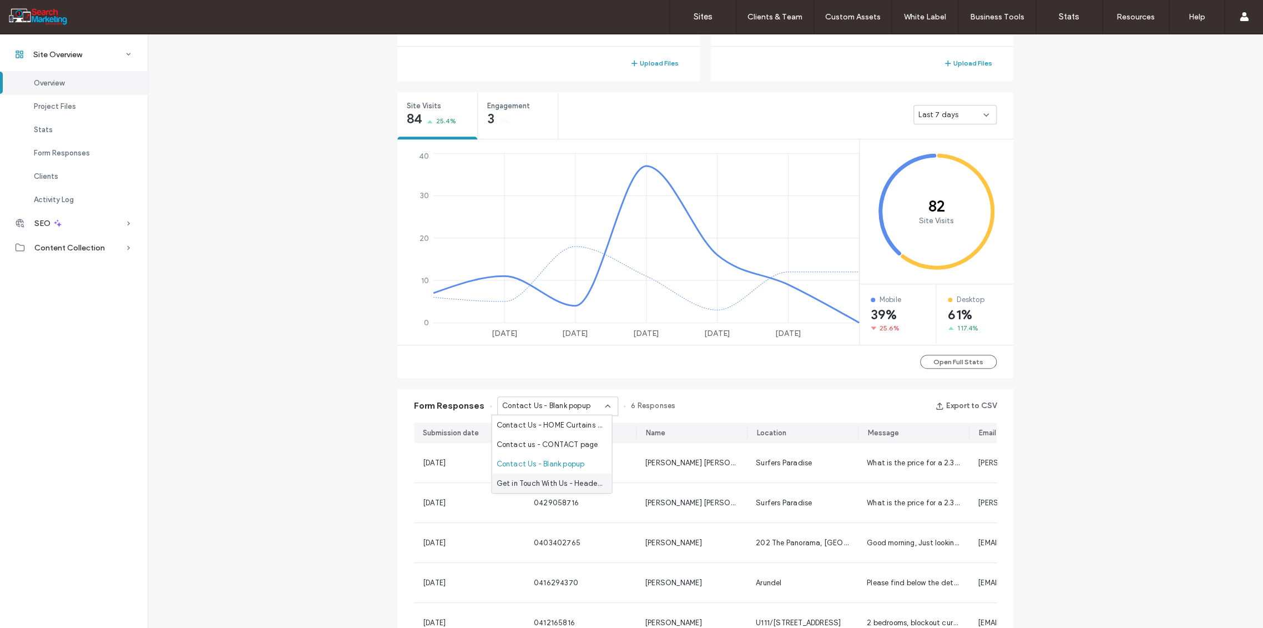
click at [590, 486] on span "Get in Touch With Us - Header/Footer" at bounding box center [549, 482] width 107 height 11
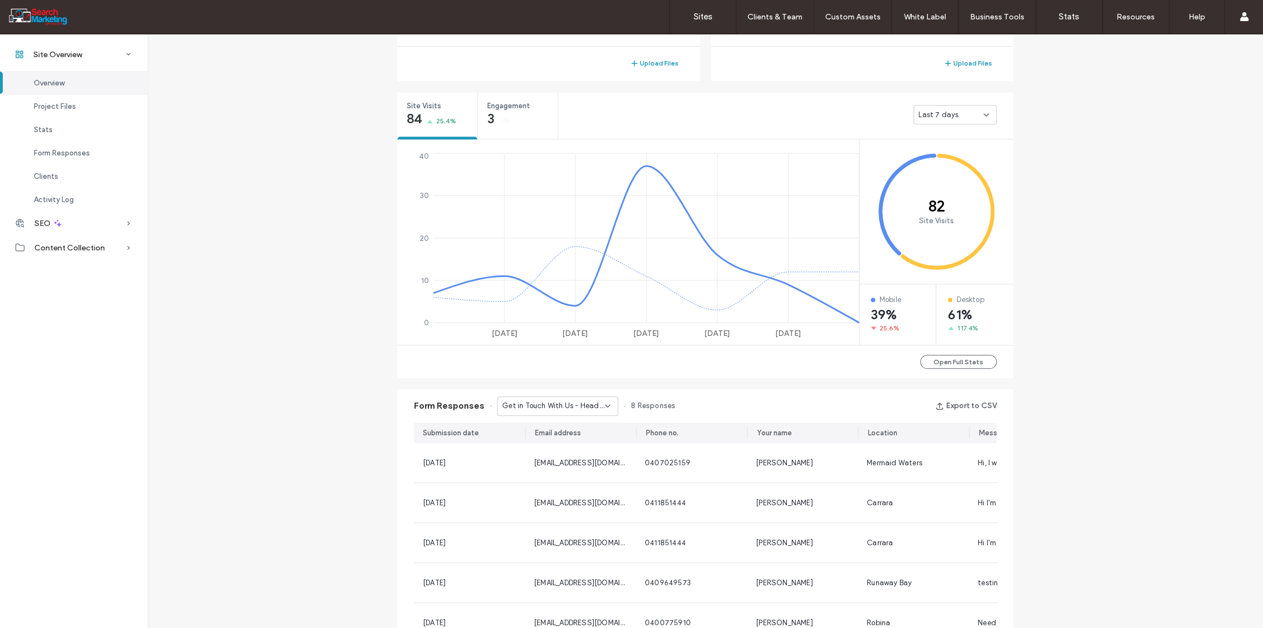
click at [605, 409] on icon at bounding box center [607, 405] width 9 height 9
click at [702, 17] on label "Sites" at bounding box center [703, 17] width 19 height 10
